Goal: Task Accomplishment & Management: Use online tool/utility

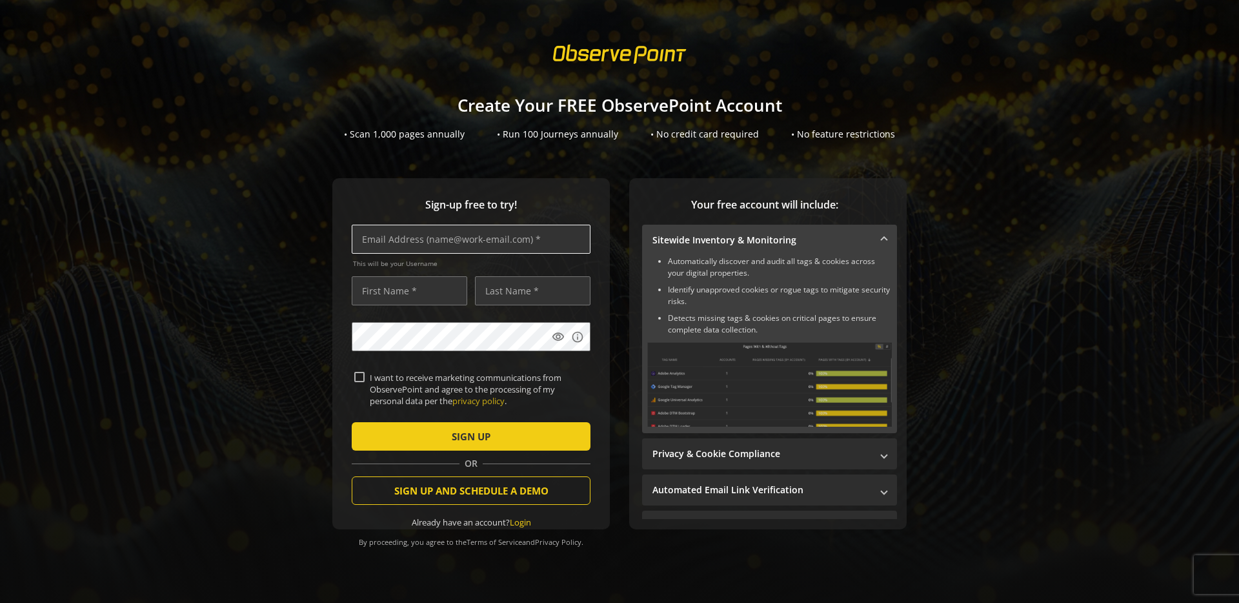
click at [430, 240] on input "text" at bounding box center [471, 238] width 239 height 29
type input "[EMAIL_ADDRESS][DOMAIN_NAME]"
type input "[PERSON_NAME]"
type input "Steinfeld"
click at [354, 372] on input "I want to receive marketing communications from ObservePoint and agree to the p…" at bounding box center [359, 377] width 10 height 10
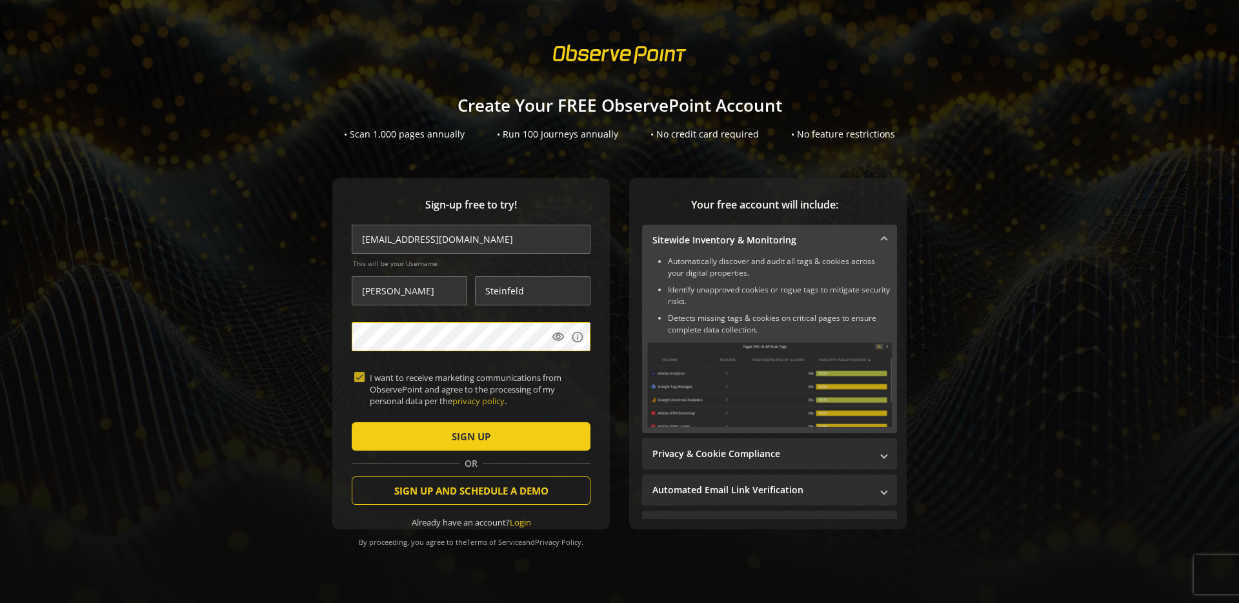
checkbox input "true"
click at [480, 438] on span "SIGN UP" at bounding box center [471, 435] width 39 height 23
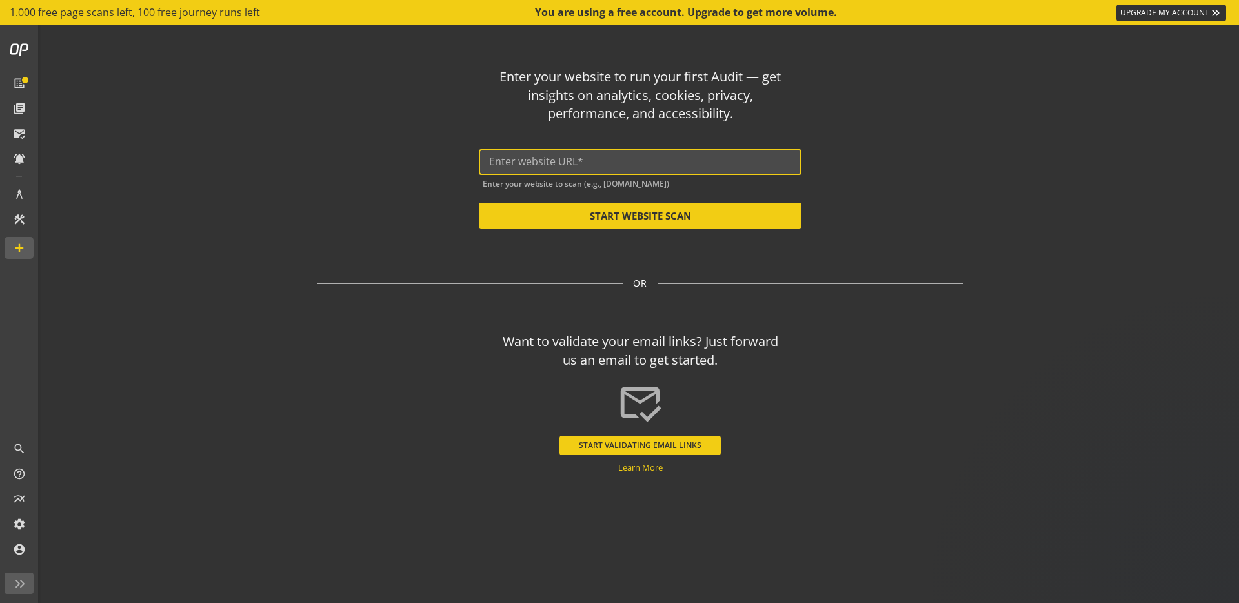
click at [581, 167] on input "text" at bounding box center [640, 161] width 302 height 12
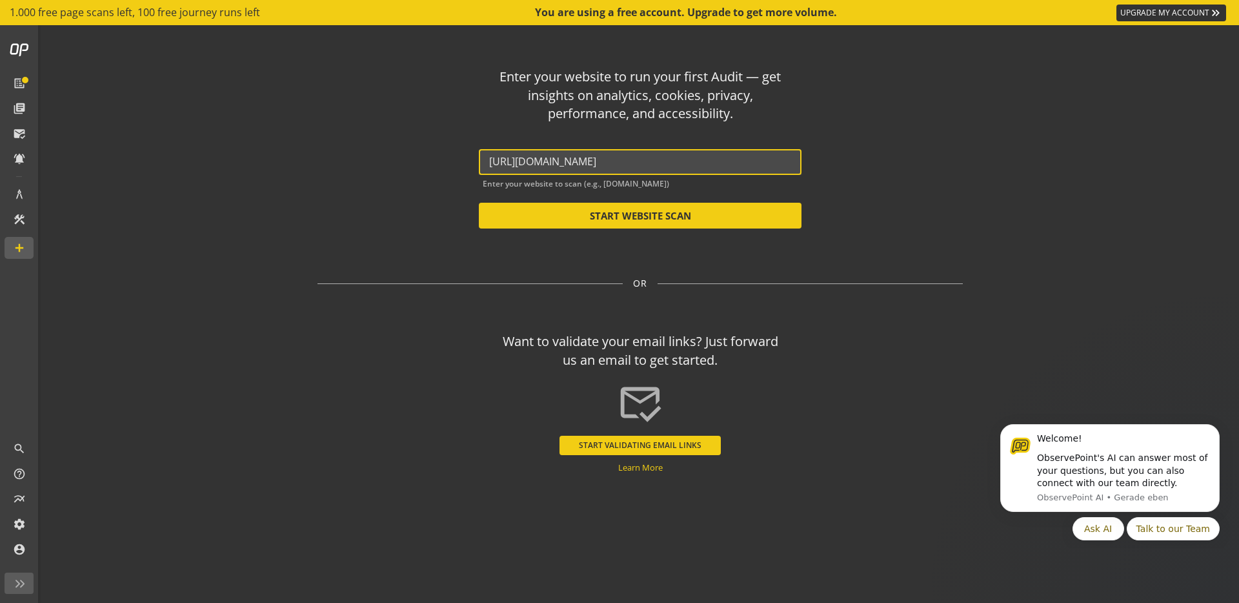
type input "[URL][DOMAIN_NAME]"
click at [605, 215] on button "START WEBSITE SCAN" at bounding box center [640, 216] width 323 height 26
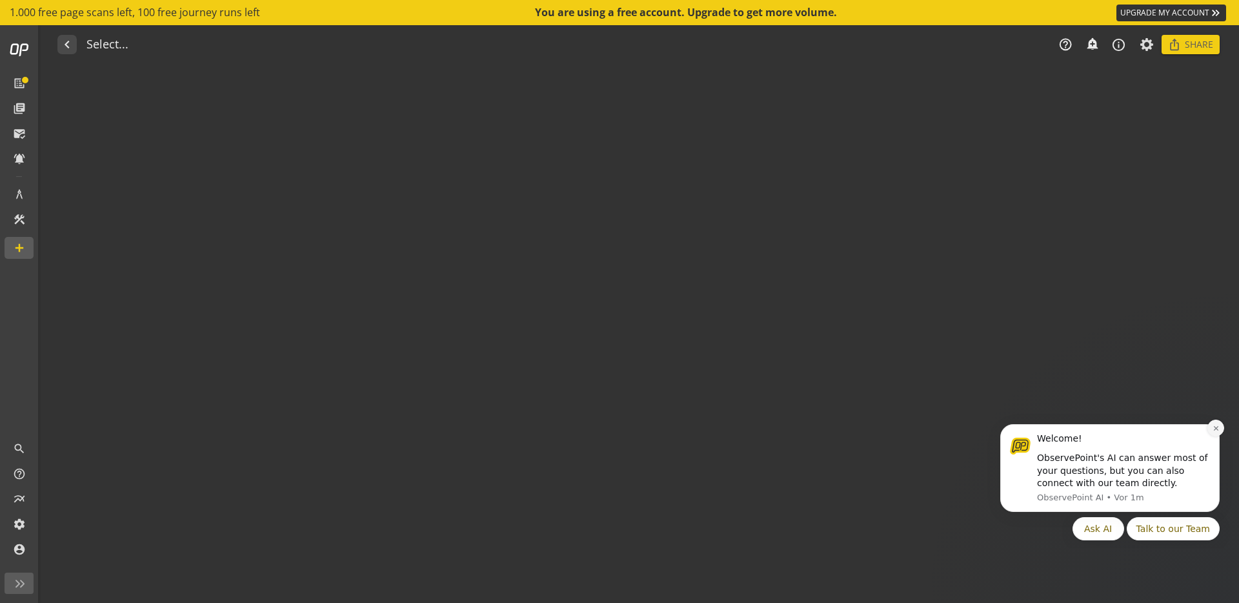
click at [1214, 426] on icon "Dismiss notification" at bounding box center [1215, 427] width 7 height 7
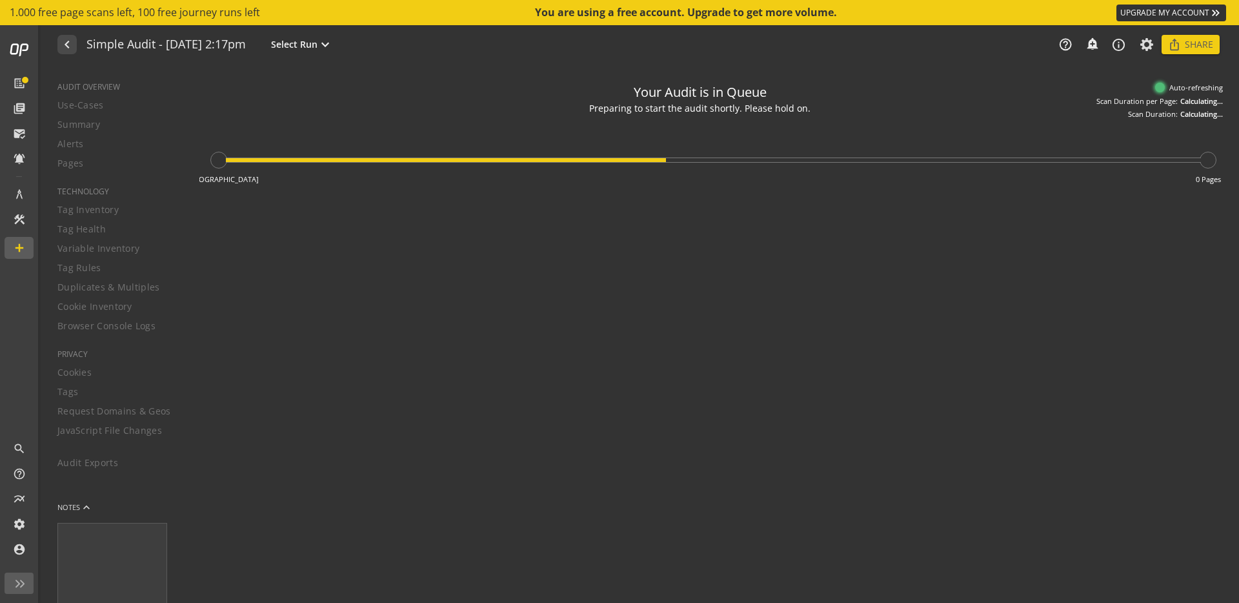
type textarea "Notes can include: -a description of what this audit is validating -changes in …"
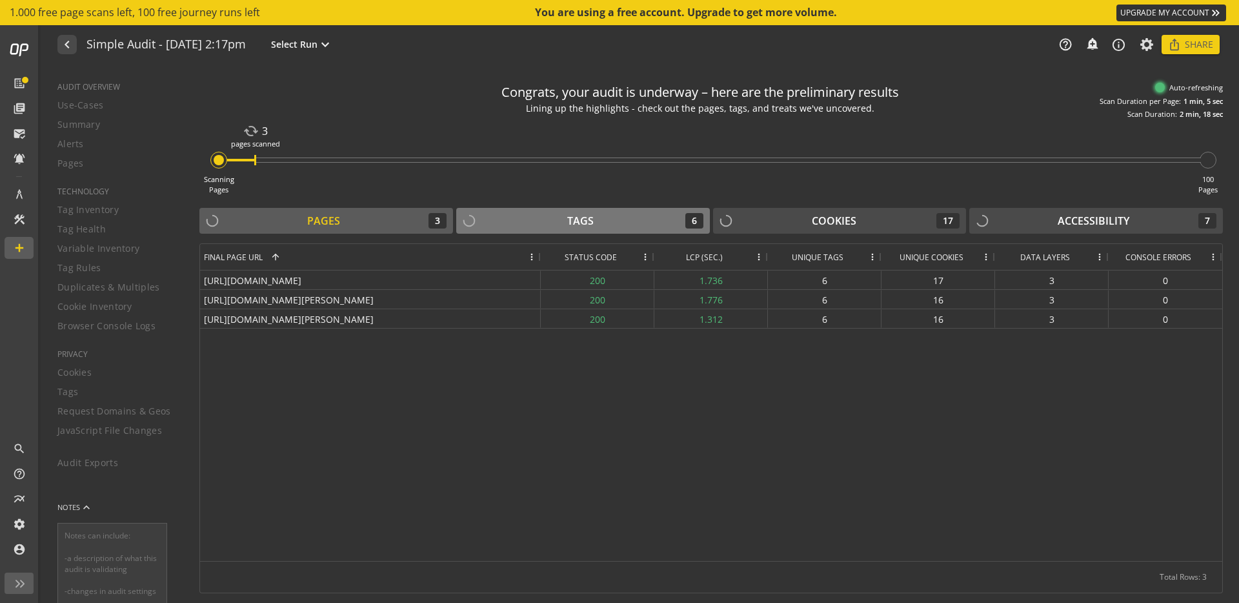
click at [569, 221] on div "Tags" at bounding box center [580, 221] width 26 height 15
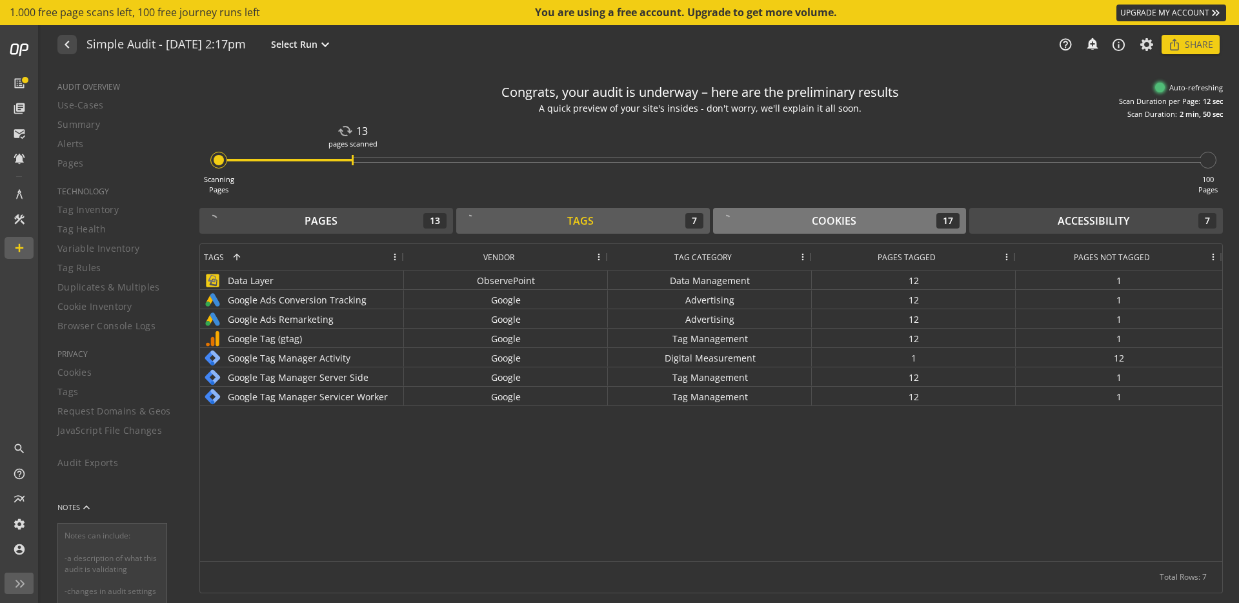
click at [861, 218] on div "Cookies 17" at bounding box center [839, 220] width 241 height 15
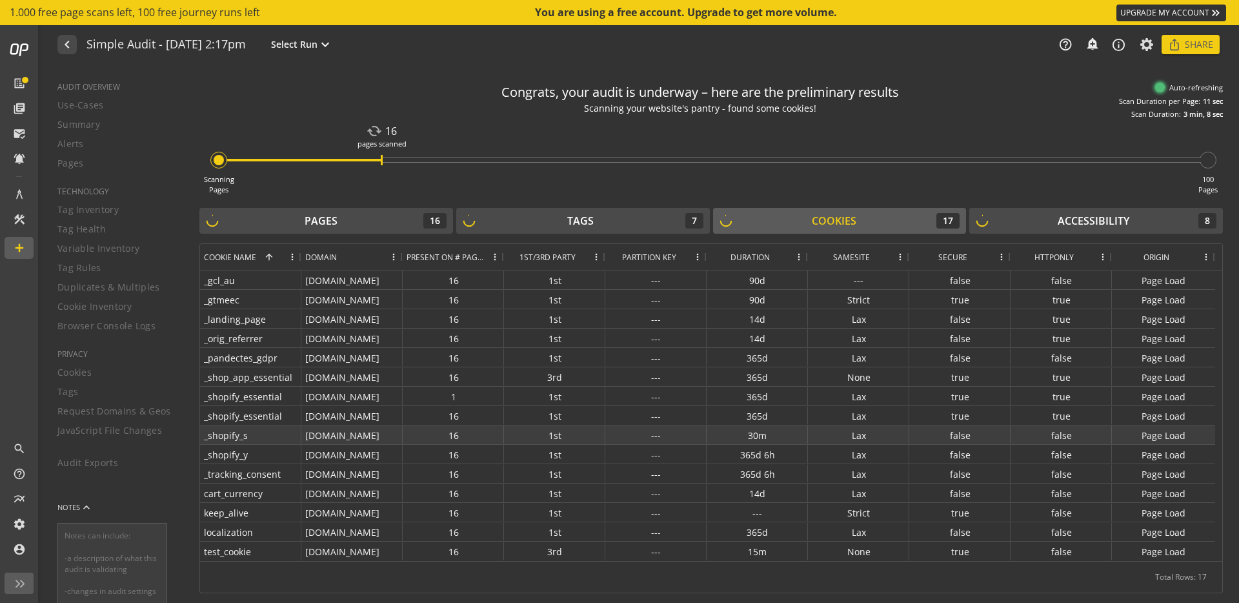
scroll to position [23, 0]
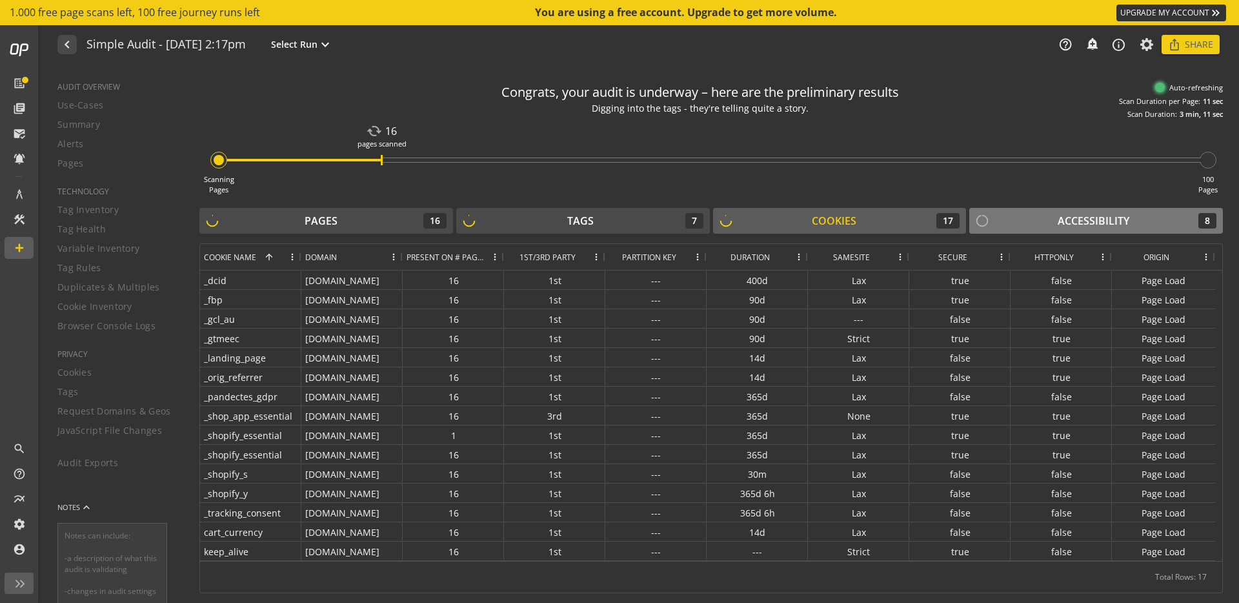
click at [1068, 222] on div "Accessibility" at bounding box center [1093, 221] width 72 height 15
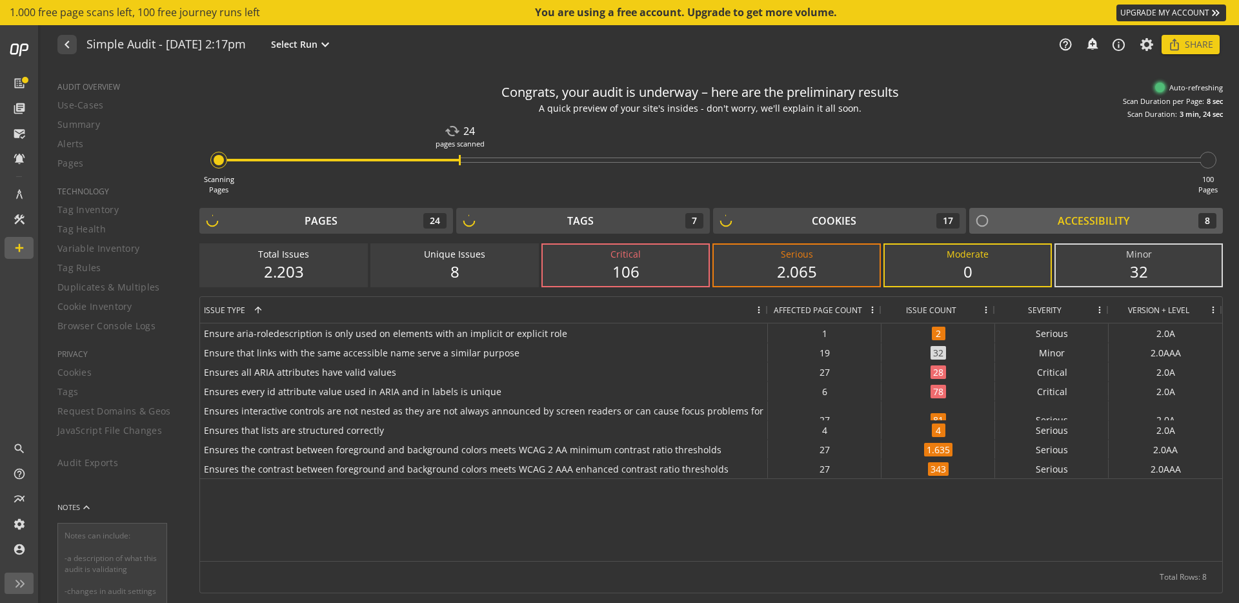
click at [274, 277] on div "2.203" at bounding box center [284, 272] width 140 height 22
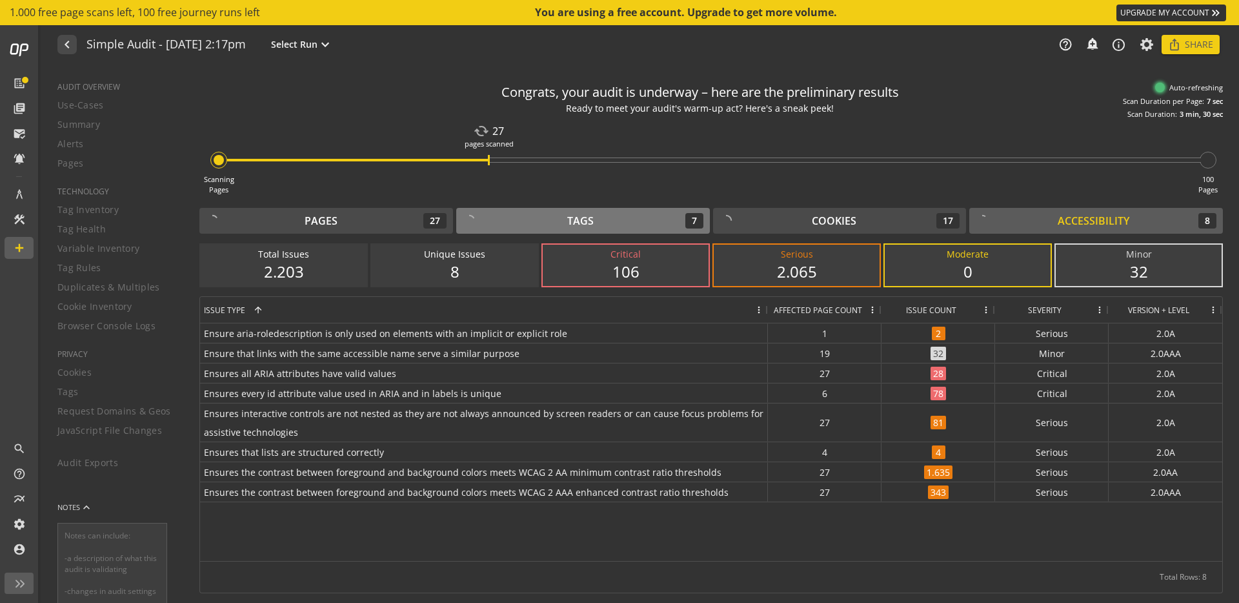
click at [574, 226] on div "Tags" at bounding box center [580, 221] width 26 height 15
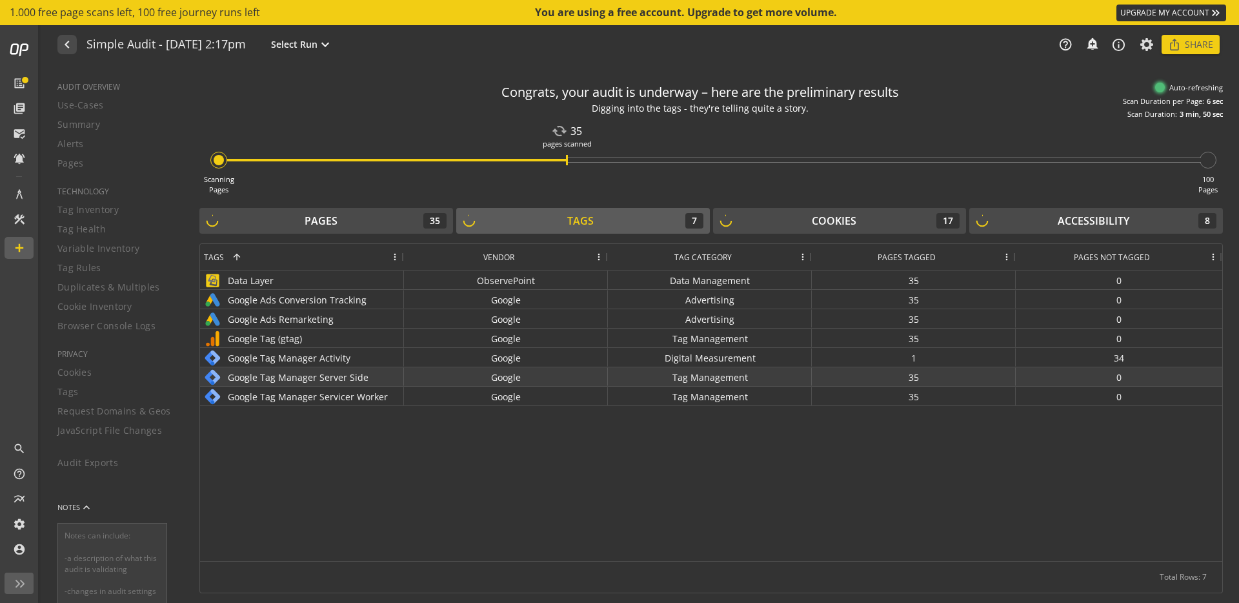
click at [250, 375] on div "Google Tag Manager Server Side" at bounding box center [302, 377] width 196 height 19
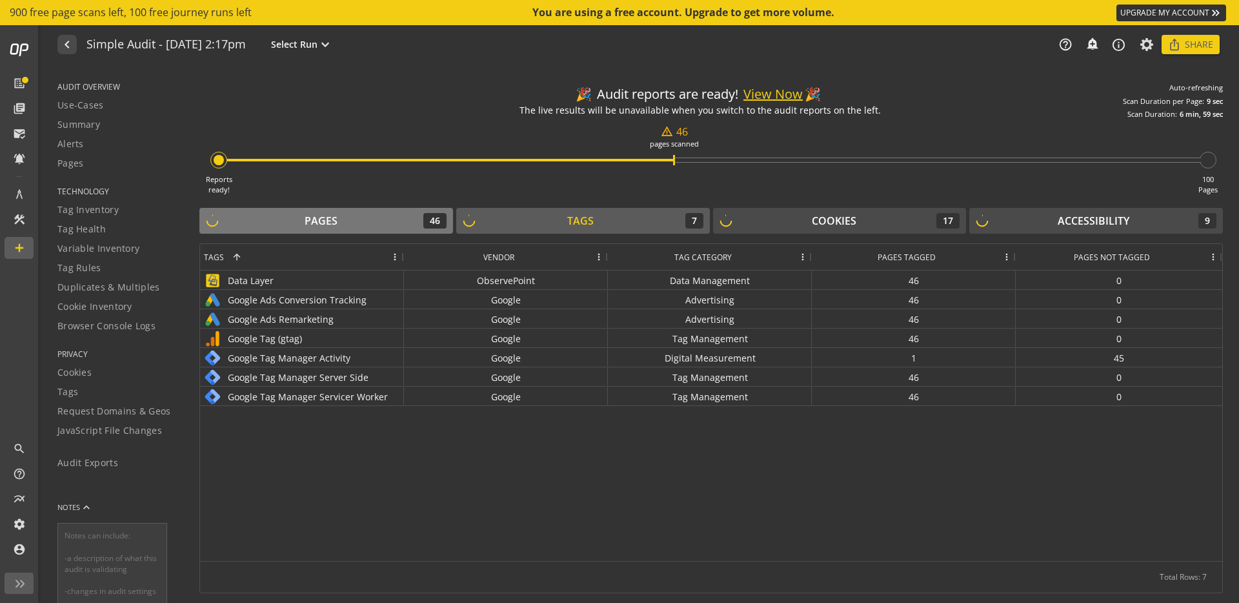
click at [355, 226] on div "Pages 46" at bounding box center [326, 220] width 241 height 15
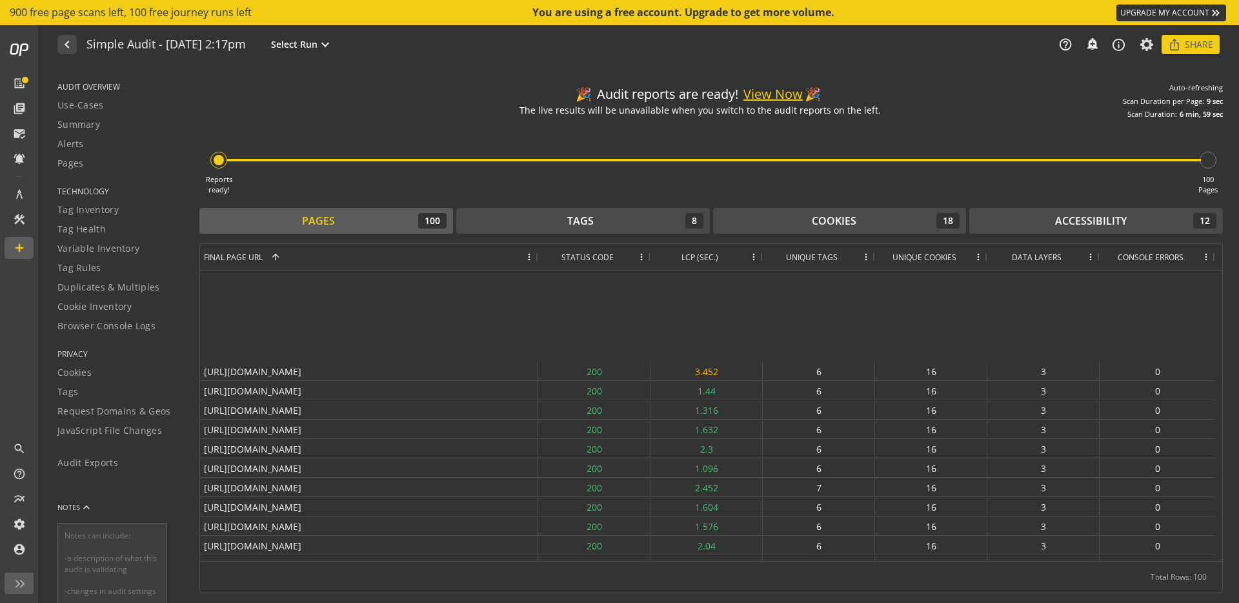
scroll to position [0, 0]
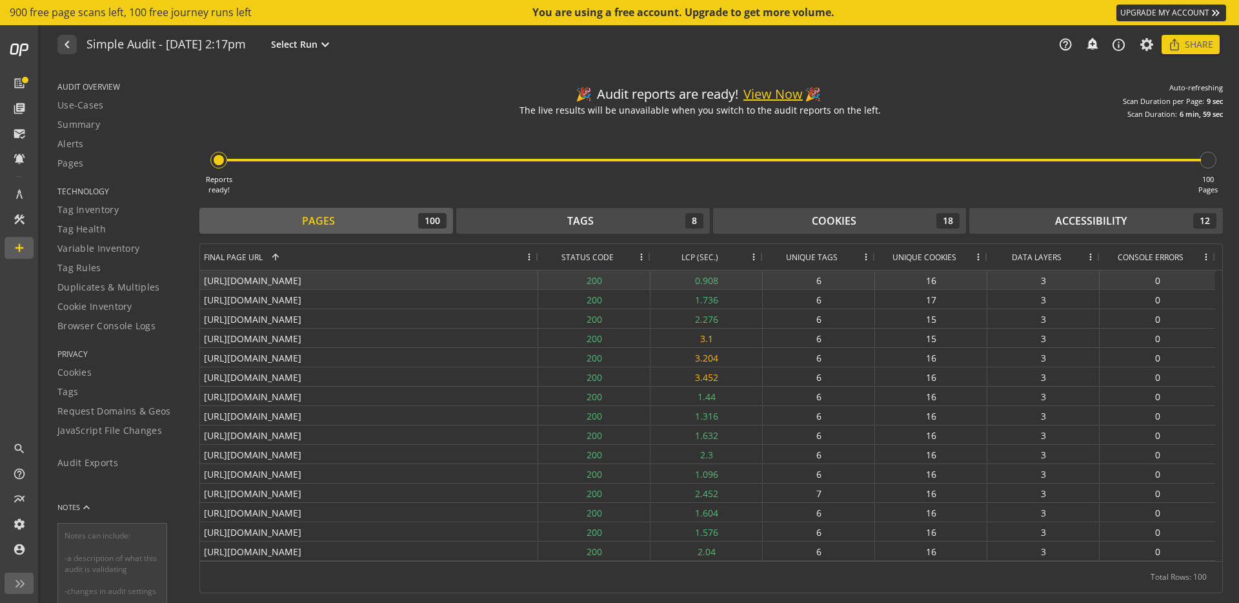
click at [1051, 278] on div "3" at bounding box center [1043, 279] width 112 height 19
click at [1047, 281] on div "3" at bounding box center [1043, 279] width 112 height 19
click at [1090, 256] on span at bounding box center [1090, 257] width 10 height 10
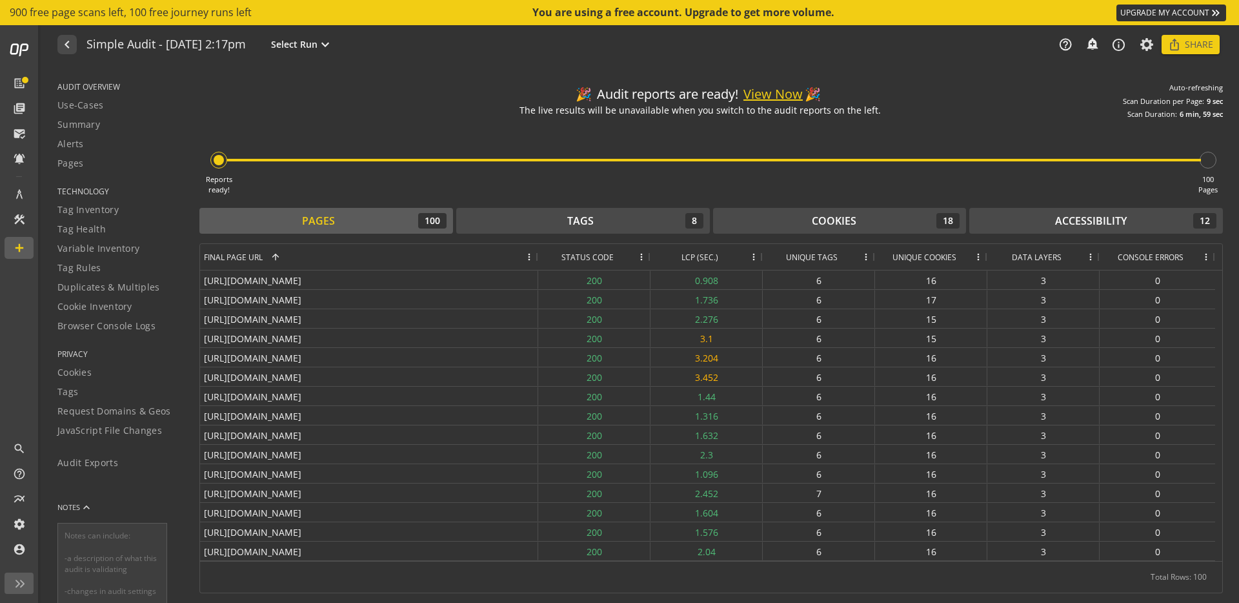
click at [723, 190] on div "Reports ready! 100 Pages" at bounding box center [710, 156] width 1023 height 75
click at [610, 220] on div "Tags 8" at bounding box center [583, 220] width 241 height 15
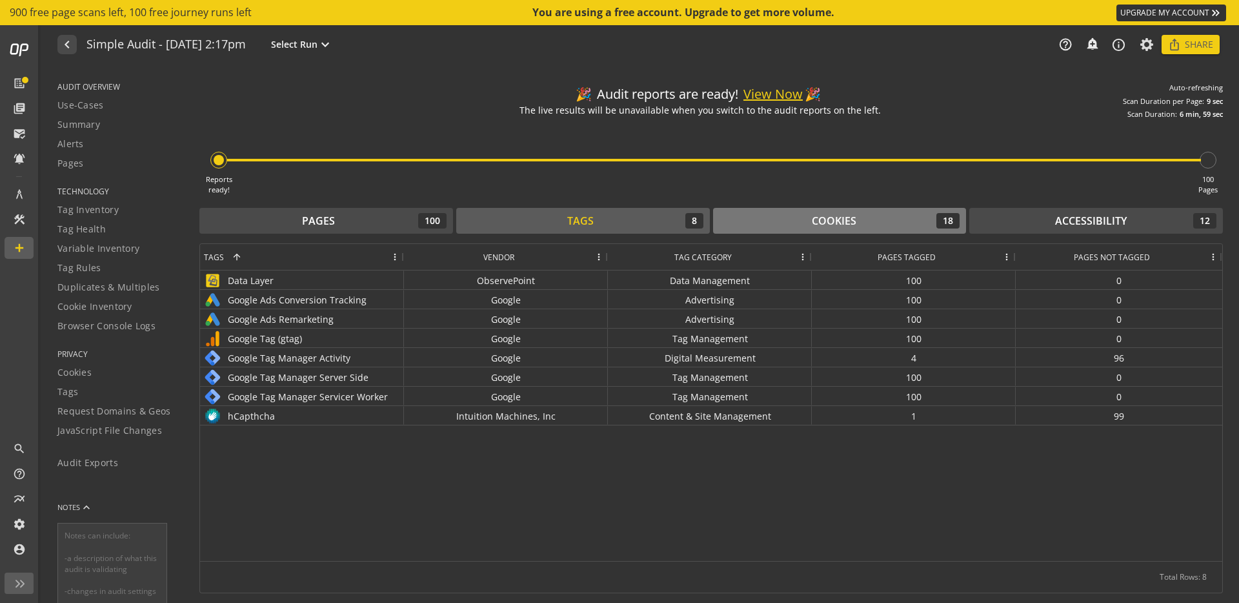
click at [779, 226] on div "Cookies 18" at bounding box center [839, 220] width 241 height 15
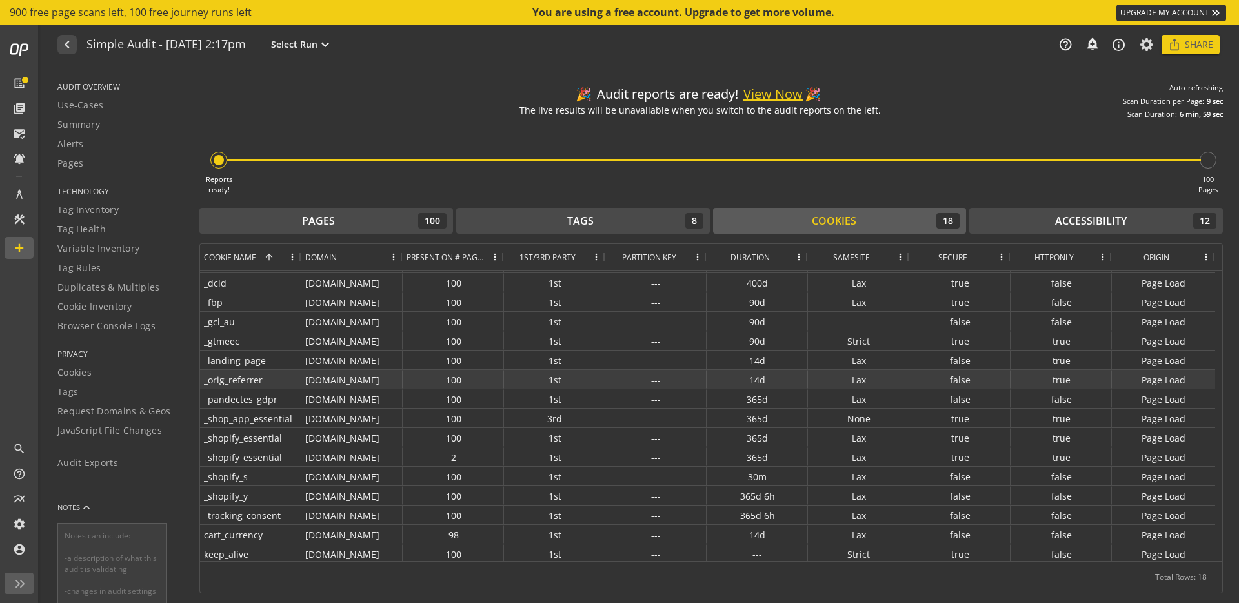
scroll to position [35, 0]
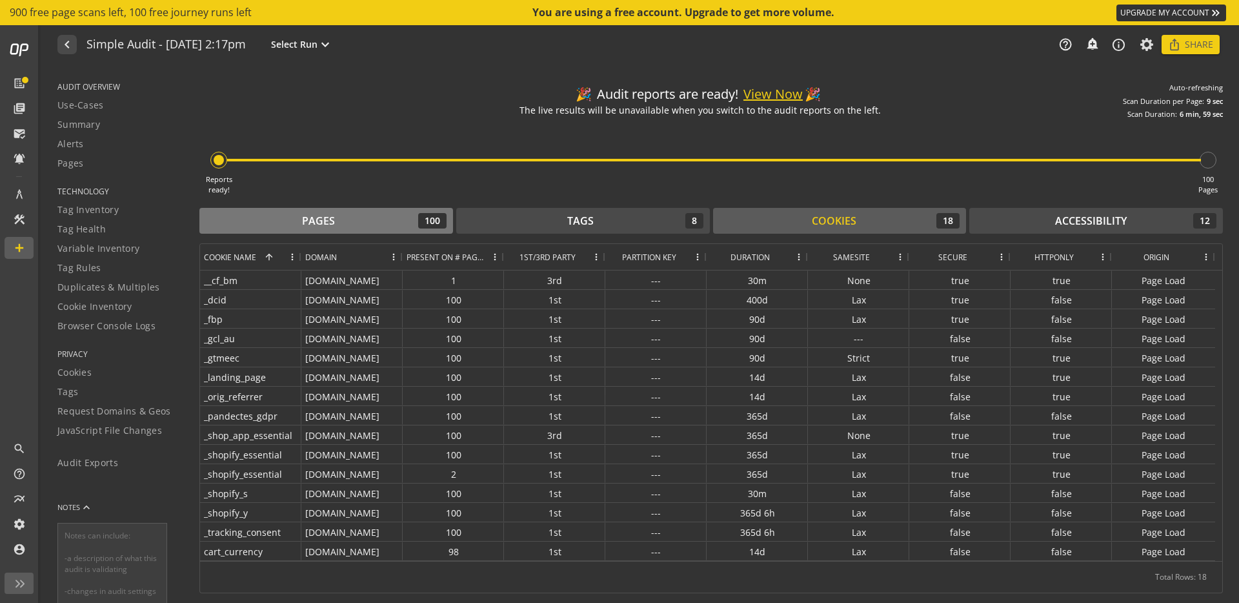
click at [317, 220] on div "Pages" at bounding box center [318, 221] width 33 height 15
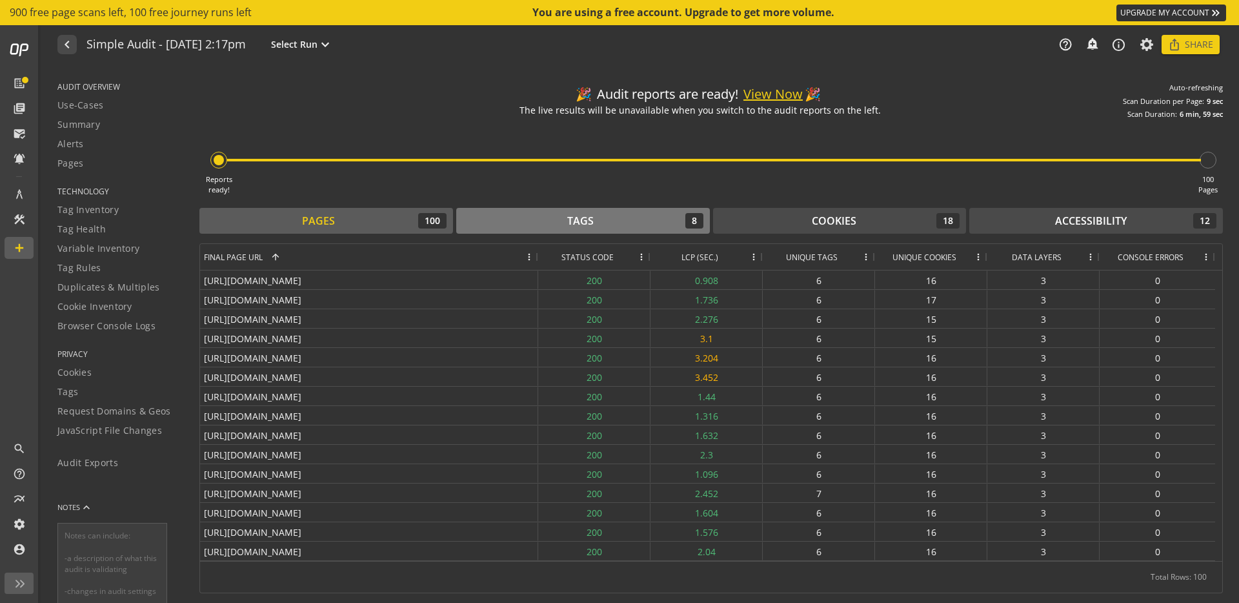
click at [584, 226] on div "Tags" at bounding box center [580, 221] width 26 height 15
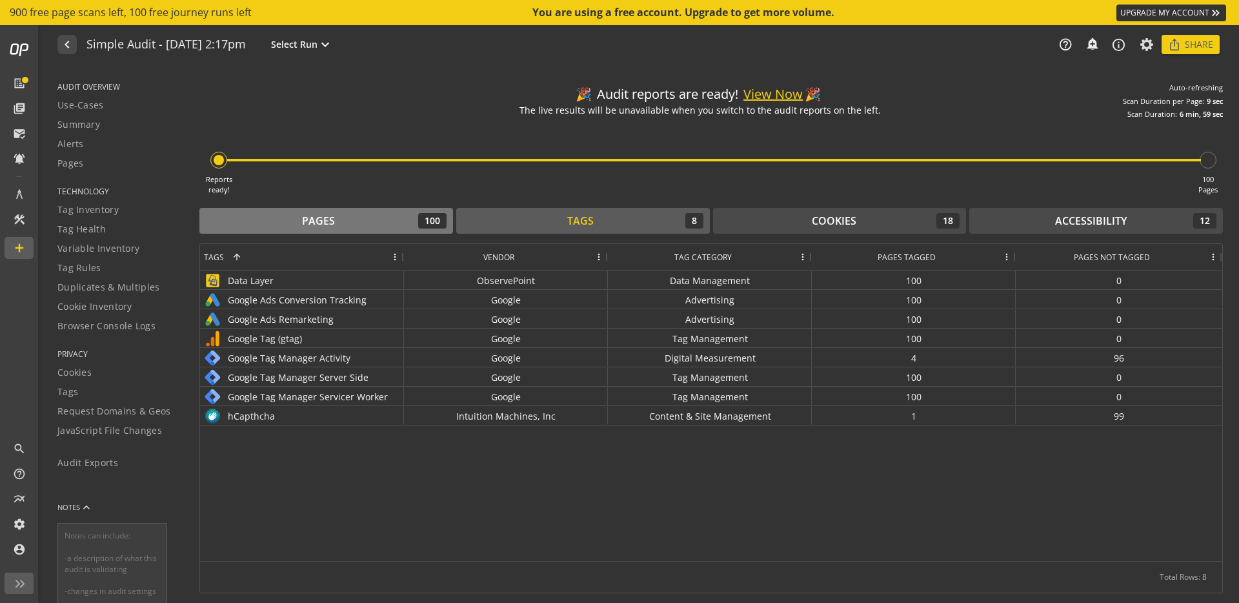
click at [331, 226] on div "Pages" at bounding box center [318, 221] width 33 height 15
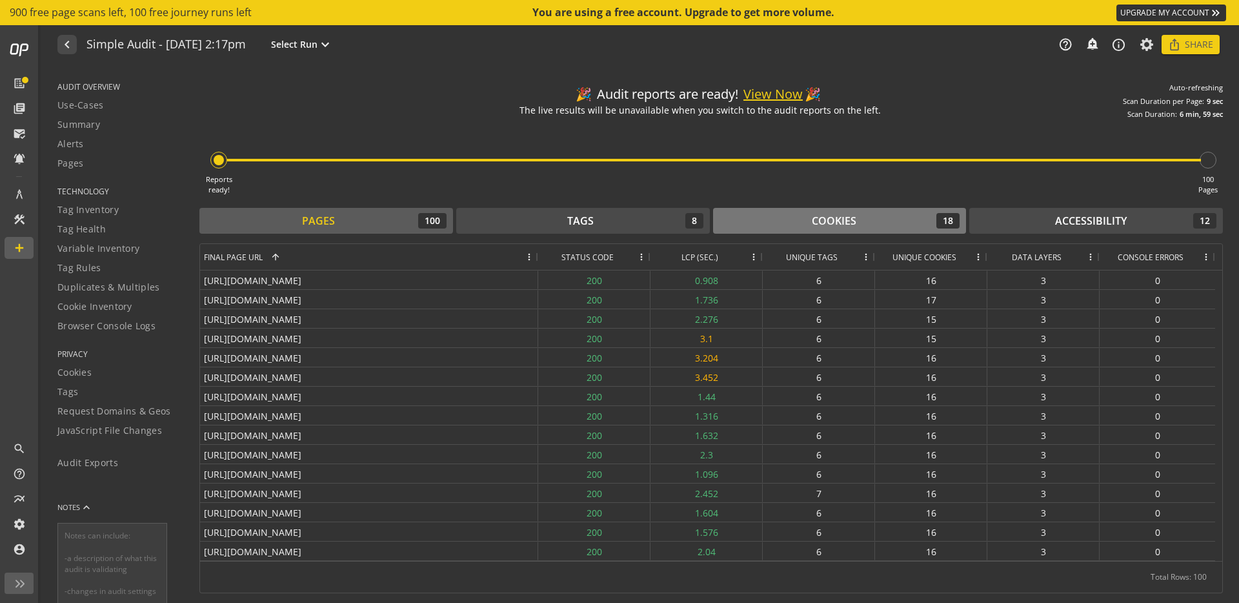
click at [818, 222] on div "Cookies" at bounding box center [834, 221] width 45 height 15
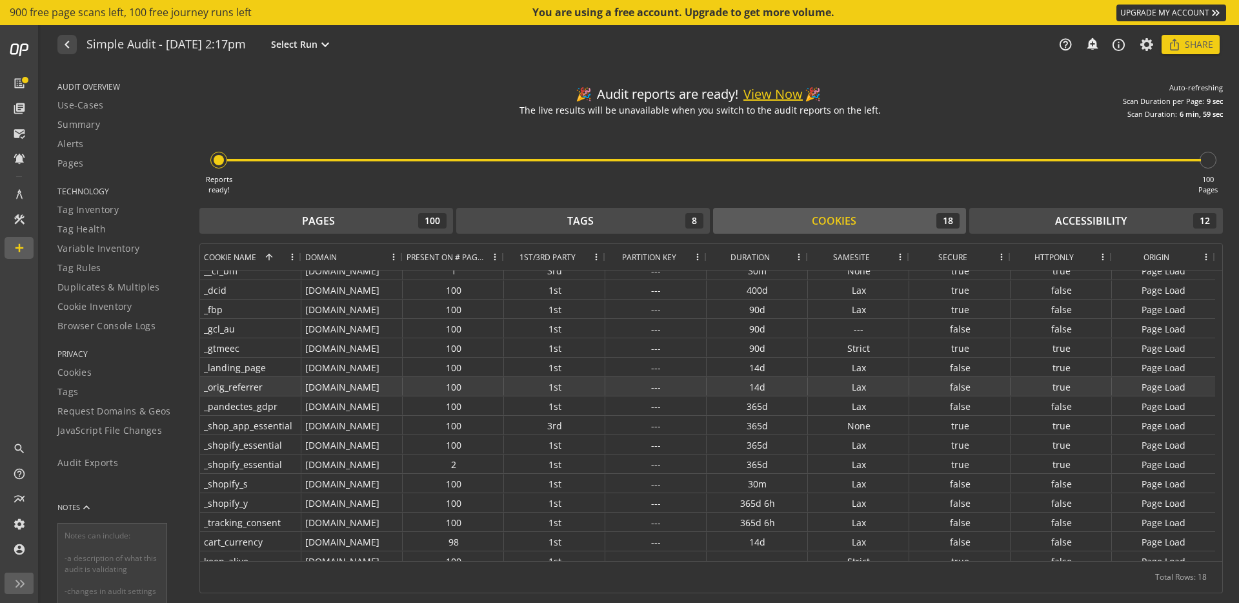
scroll to position [0, 0]
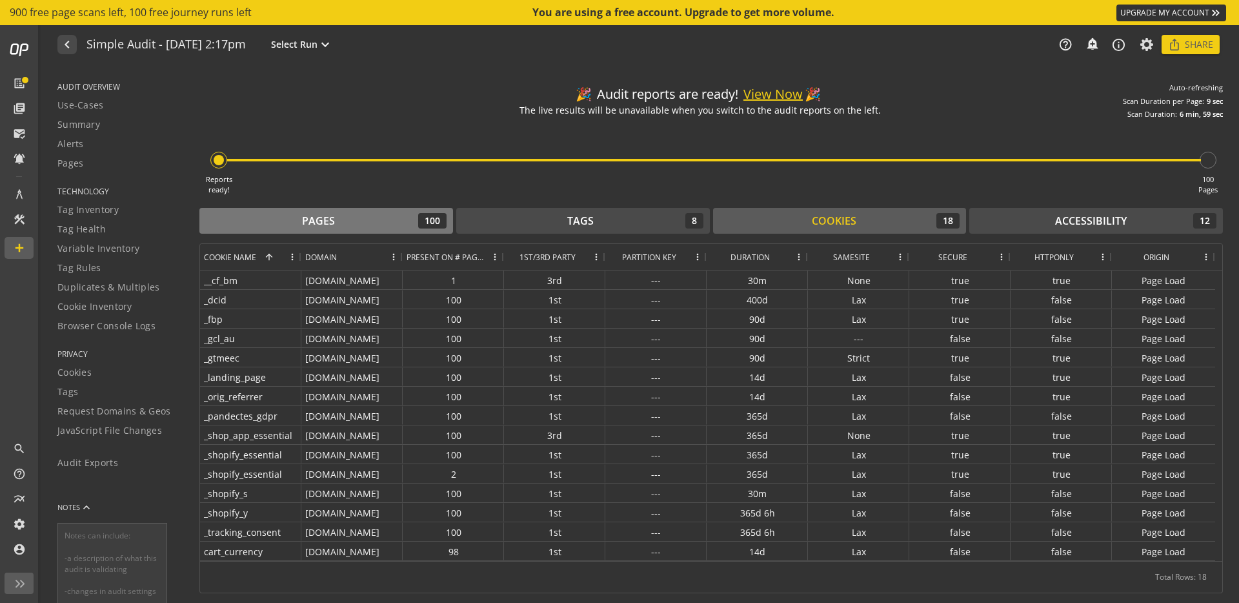
click at [312, 209] on button "Pages 100" at bounding box center [326, 221] width 254 height 26
